Goal: Transaction & Acquisition: Obtain resource

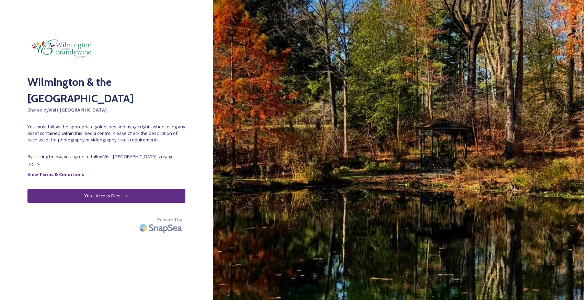
click at [113, 189] on button "Yes - Access Files" at bounding box center [106, 196] width 158 height 14
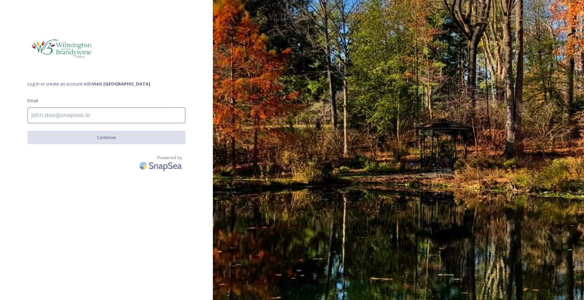
click at [86, 119] on input at bounding box center [106, 115] width 158 height 16
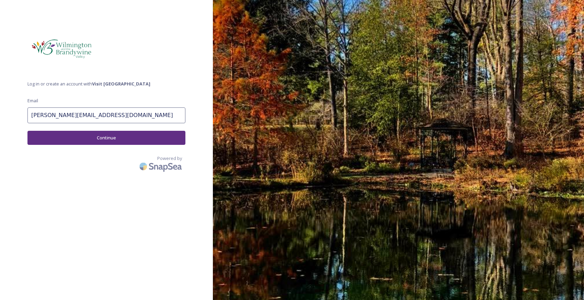
type input "Sean-Patrick@newyorklifestylesmagazine.com"
click at [86, 136] on button "Continue" at bounding box center [106, 138] width 158 height 14
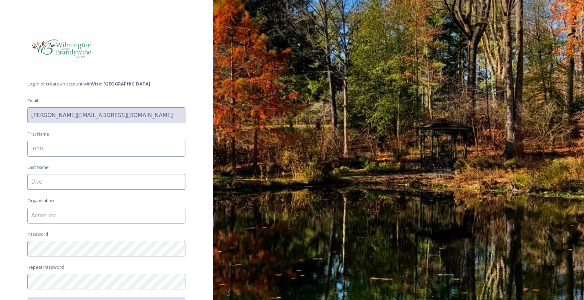
click at [85, 147] on input at bounding box center [106, 149] width 158 height 16
type input "Sean-Patrick"
type input "Hillman"
type input "New York Lifestyles Magazine"
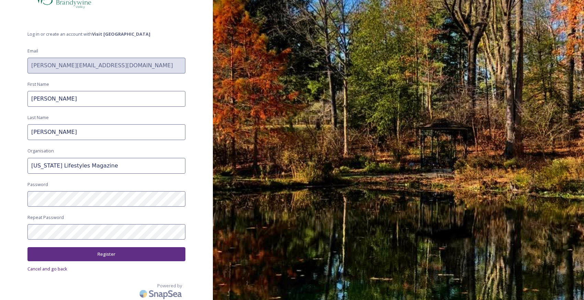
scroll to position [49, 0]
click at [101, 248] on button "Register" at bounding box center [106, 255] width 158 height 14
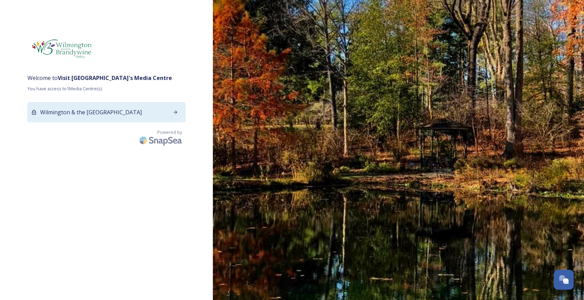
click at [106, 122] on div "Wilmington & the [GEOGRAPHIC_DATA]" at bounding box center [106, 112] width 158 height 20
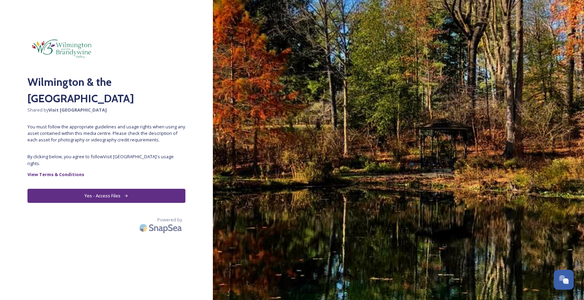
click at [101, 190] on button "Yes - Access Files" at bounding box center [106, 196] width 158 height 14
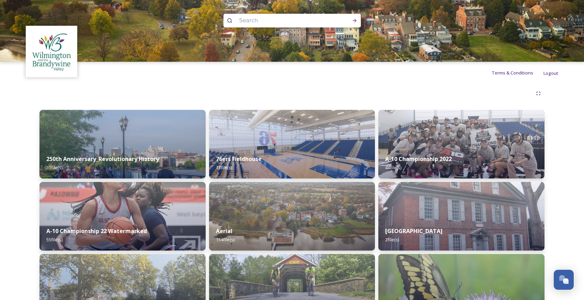
click at [207, 88] on div at bounding box center [291, 93] width 505 height 12
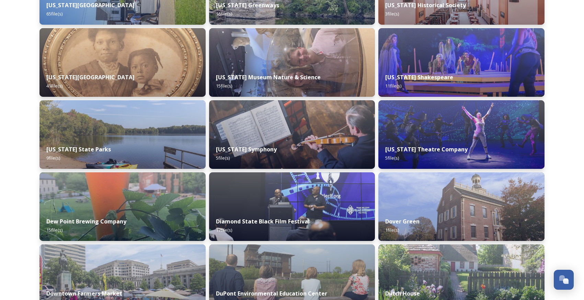
scroll to position [1406, 0]
